Goal: Find specific page/section: Find specific page/section

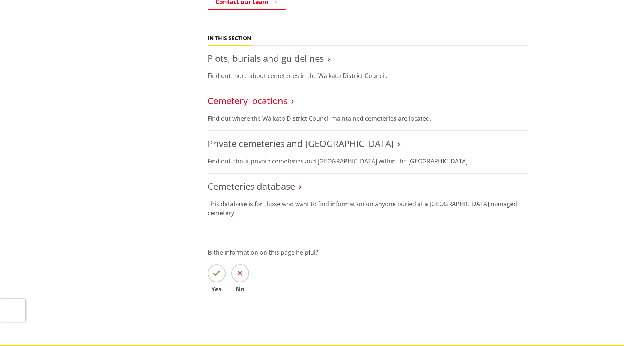
scroll to position [225, 0]
click at [246, 99] on link "Cemetery locations" at bounding box center [248, 100] width 80 height 12
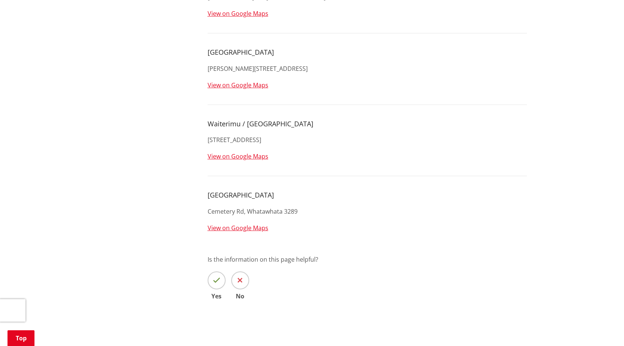
scroll to position [1573, 0]
